Goal: Register for event/course

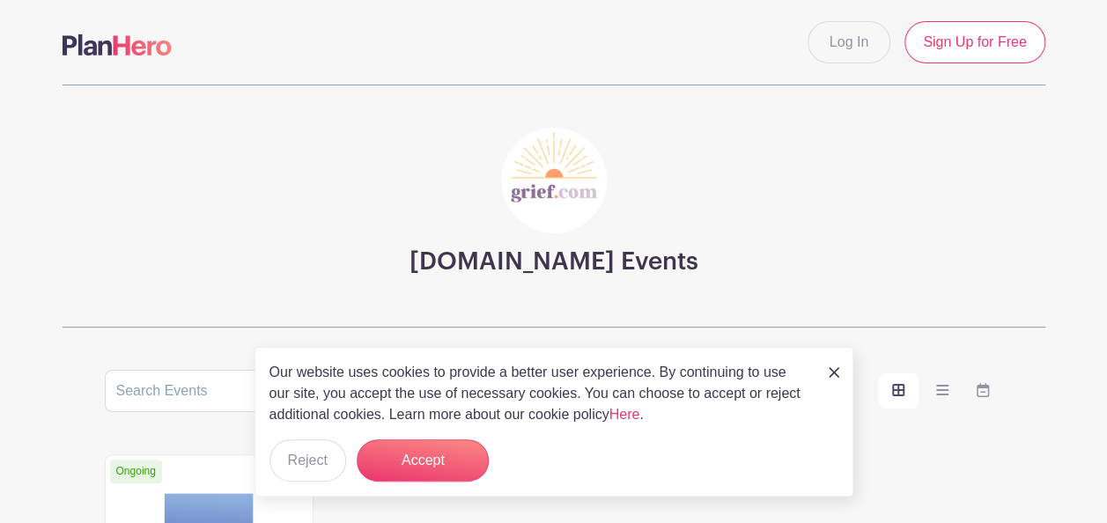
click at [833, 370] on img at bounding box center [834, 372] width 11 height 11
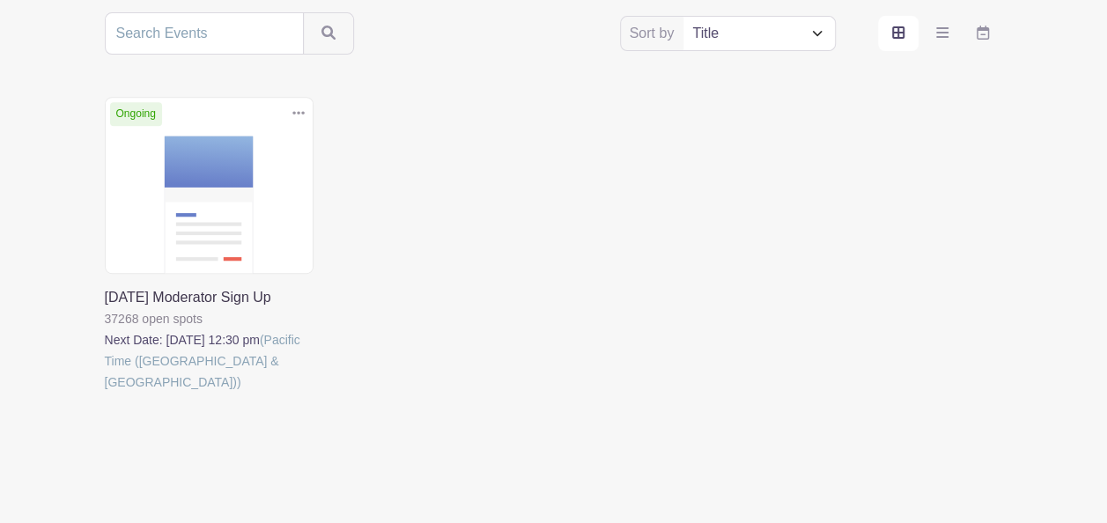
scroll to position [363, 0]
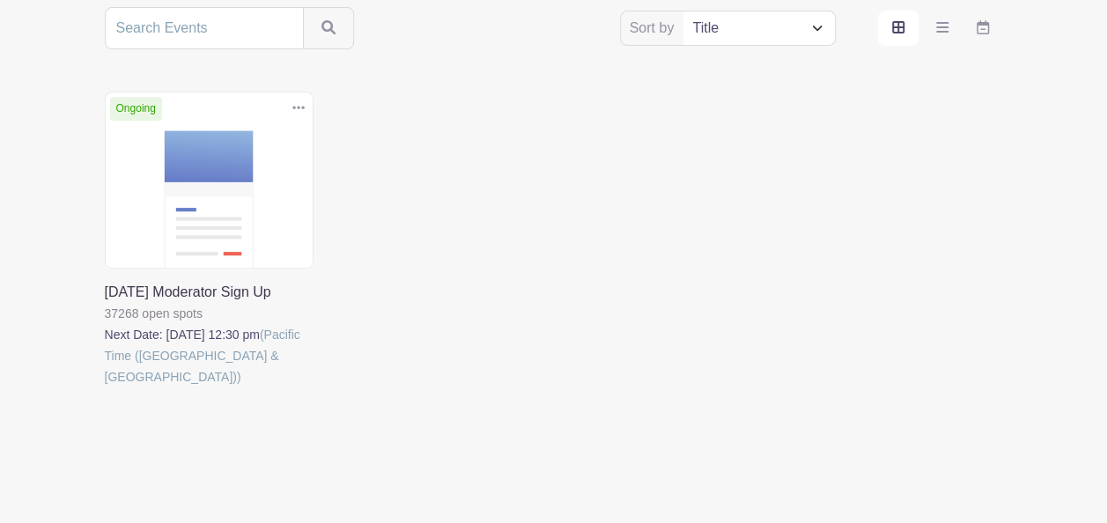
click at [105, 388] on link at bounding box center [105, 388] width 0 height 0
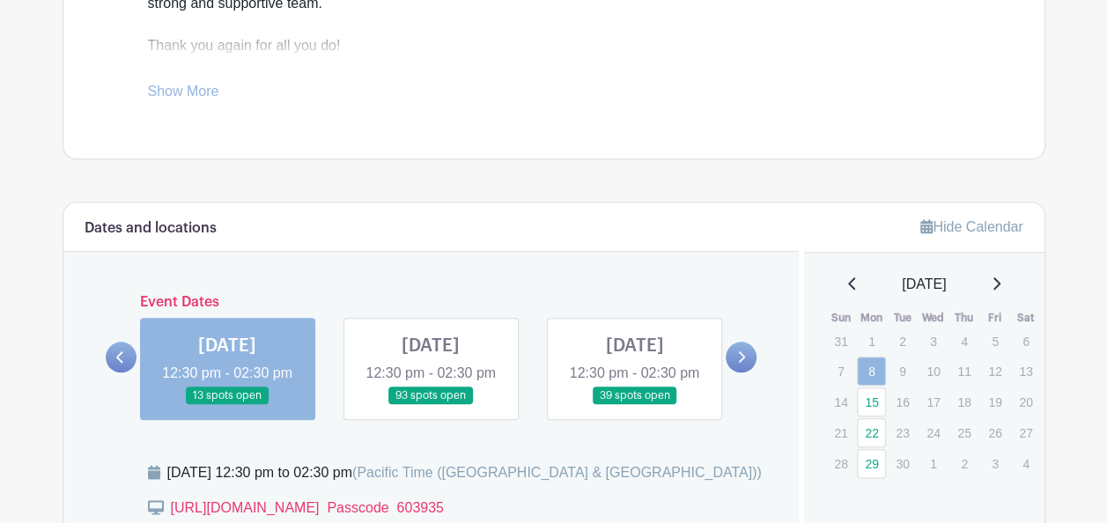
scroll to position [888, 0]
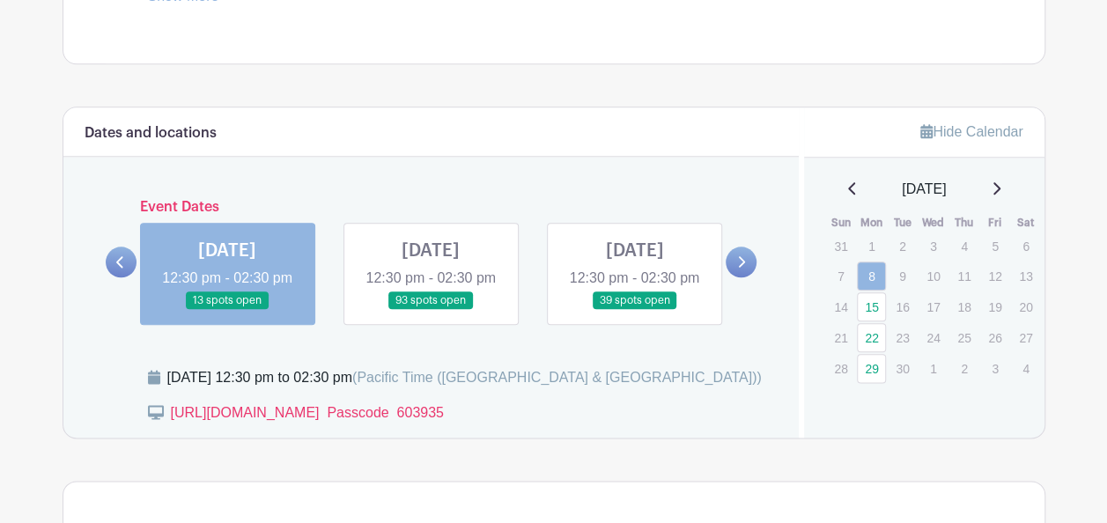
click at [227, 310] on link at bounding box center [227, 310] width 0 height 0
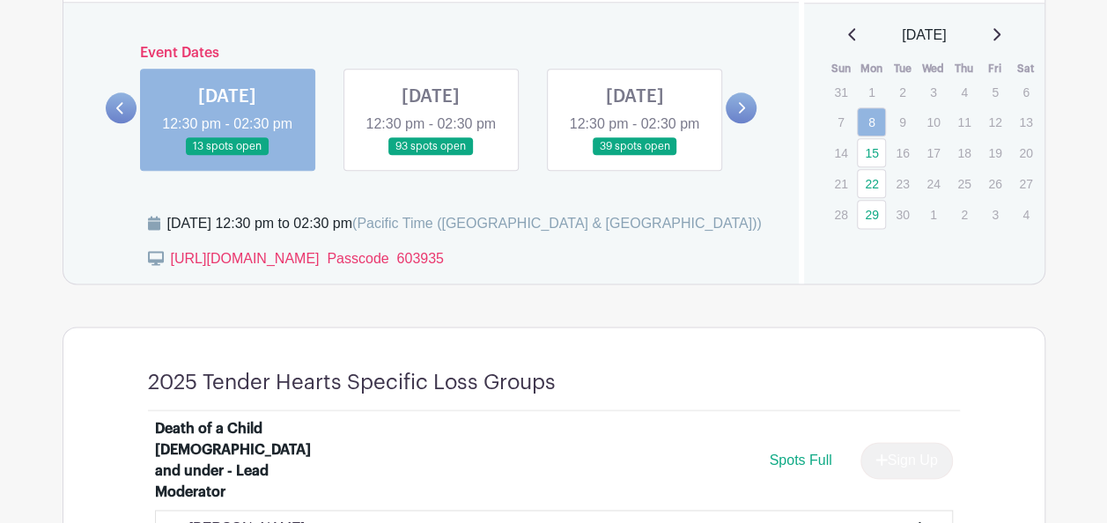
scroll to position [1048, 0]
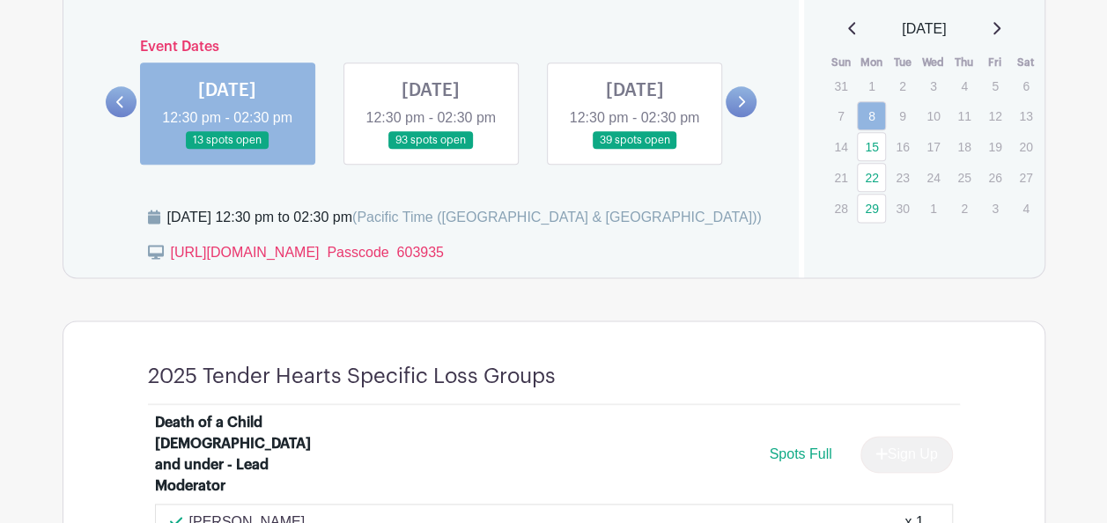
click at [743, 33] on div "Dates and locations Event Dates [DATE] 12:30 pm - 02:30 pm 305 spots open [DATE…" at bounding box center [431, 112] width 736 height 330
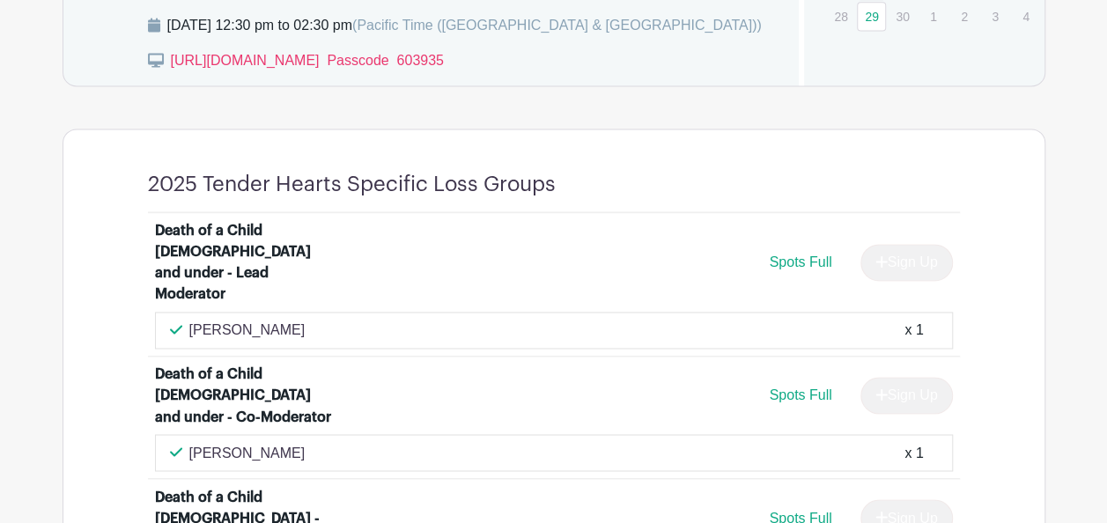
scroll to position [950, 0]
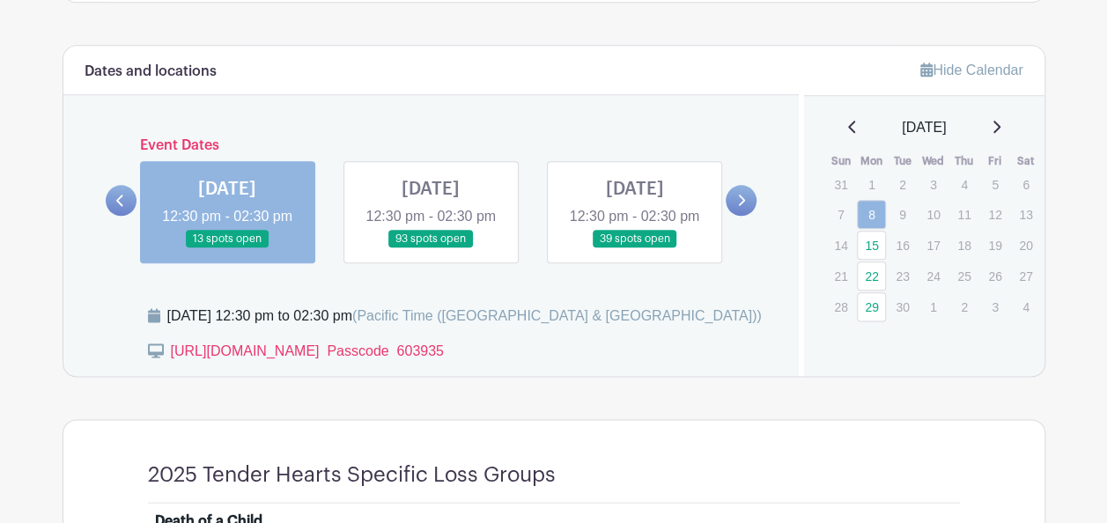
scroll to position [888, 0]
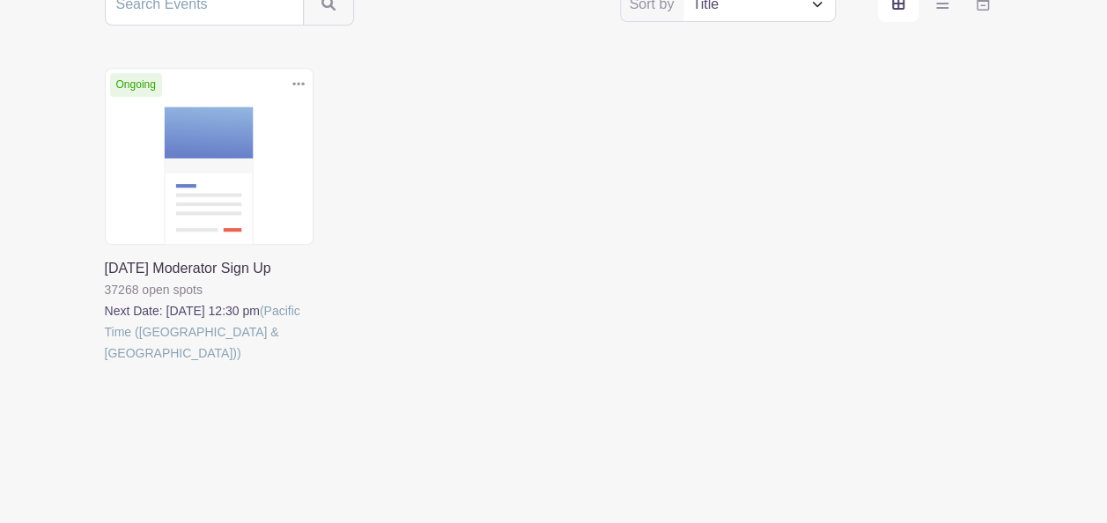
scroll to position [363, 0]
